Goal: Find specific page/section: Find specific page/section

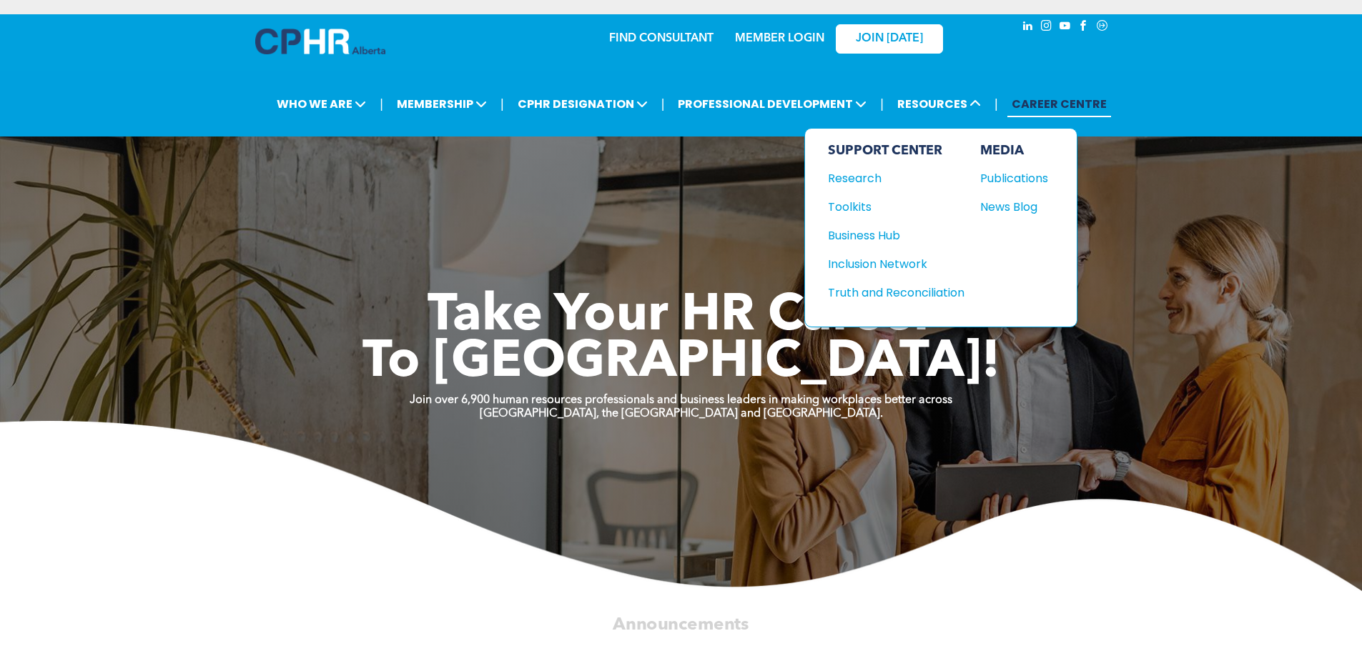
click at [980, 180] on div "SUPPORT CENTER Research Toolkits Business Hub Inclusion Network" at bounding box center [940, 227] width 273 height 199
click at [1024, 182] on div "Publications" at bounding box center [1010, 178] width 61 height 18
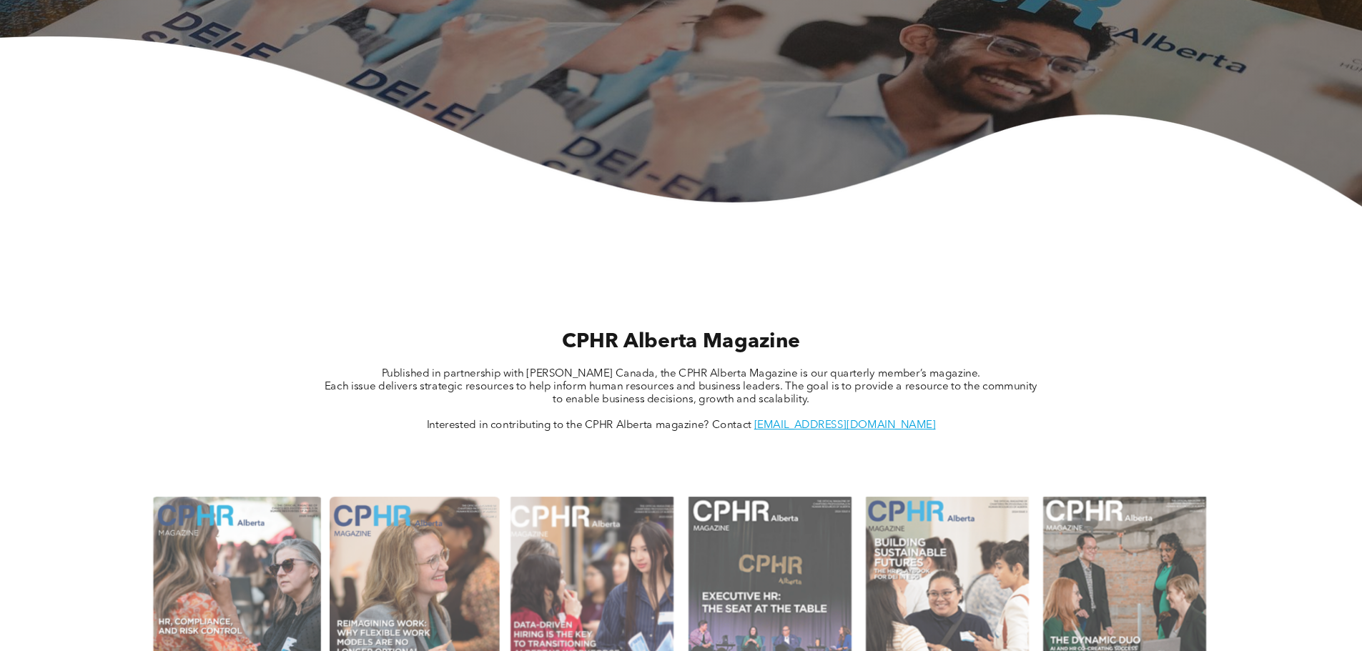
scroll to position [500, 0]
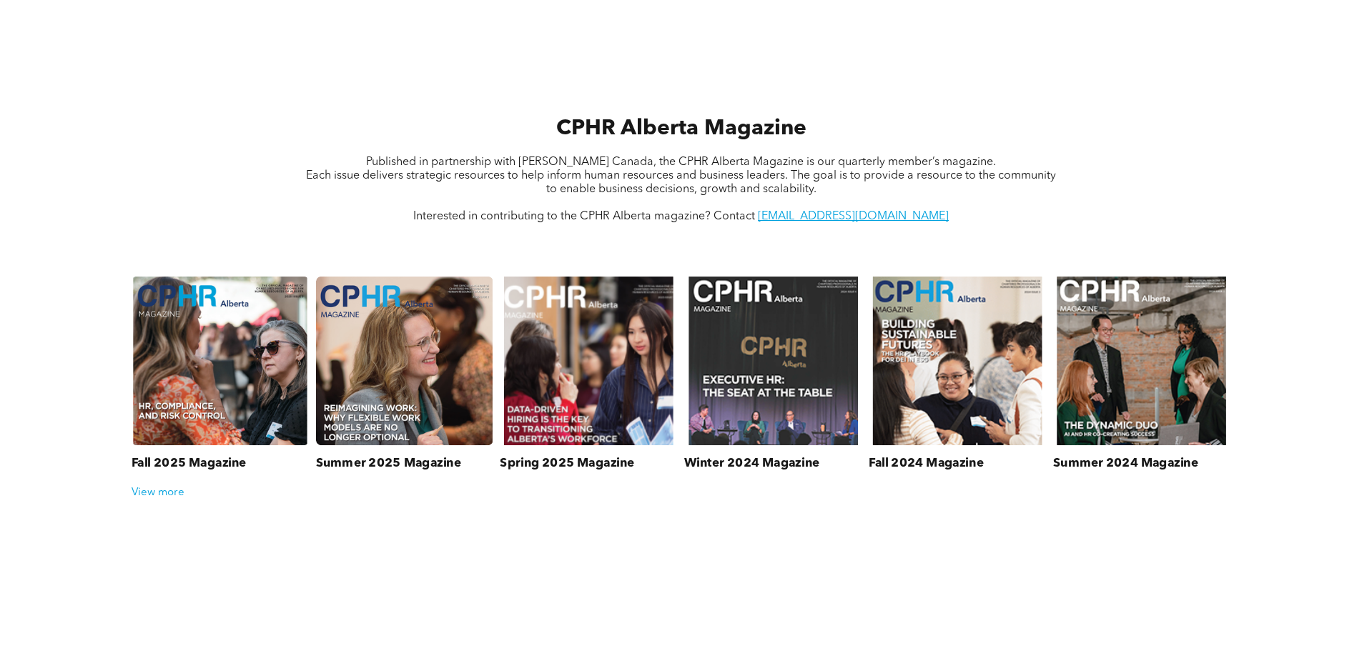
click at [381, 372] on link at bounding box center [404, 360] width 177 height 169
drag, startPoint x: 160, startPoint y: 153, endPoint x: 196, endPoint y: 159, distance: 36.2
click at [160, 153] on div "CPHR Alberta Magazine Published in partnership with Naylor Canada, the CPHR Alb…" at bounding box center [680, 169] width 1198 height 134
